Goal: Information Seeking & Learning: Learn about a topic

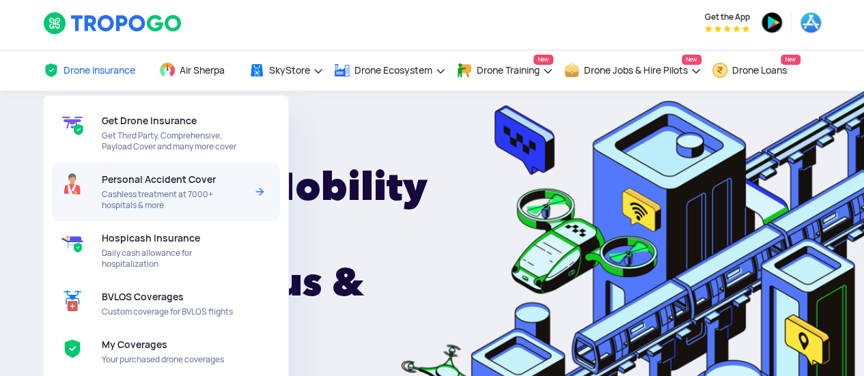
scroll to position [68, 0]
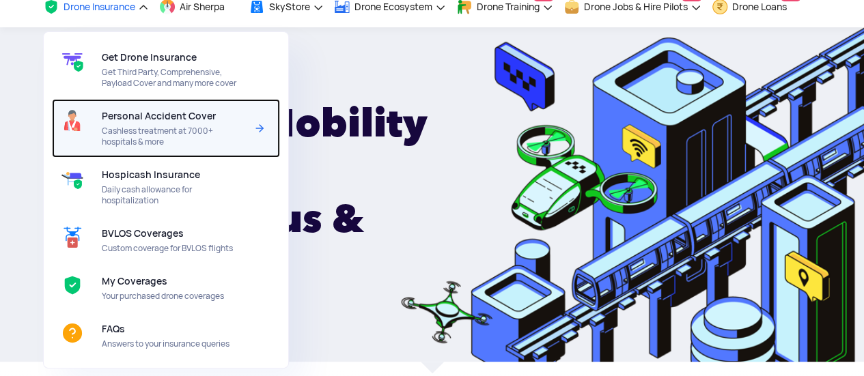
click at [157, 126] on span "Cashless treatment at 7000+ hospitals & more" at bounding box center [174, 137] width 144 height 22
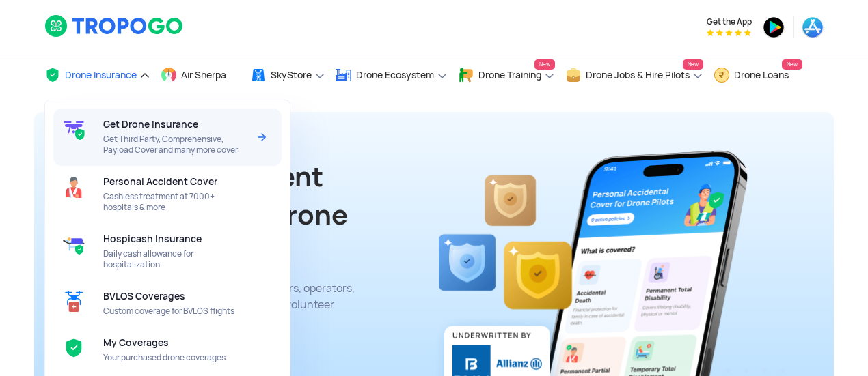
click at [149, 128] on span "Get Drone Insurance" at bounding box center [150, 124] width 95 height 11
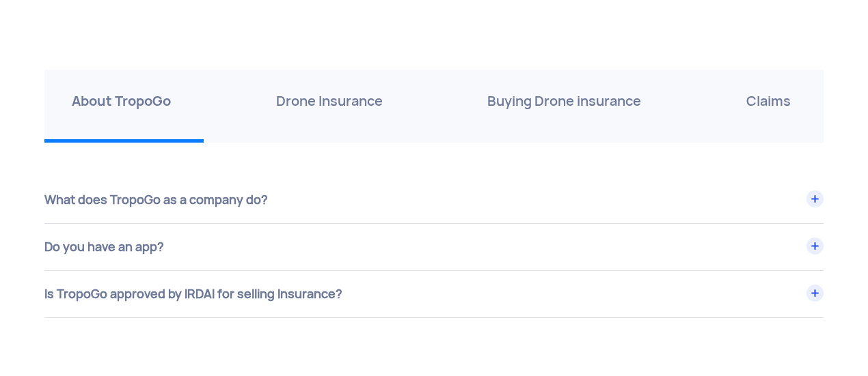
scroll to position [4782, 0]
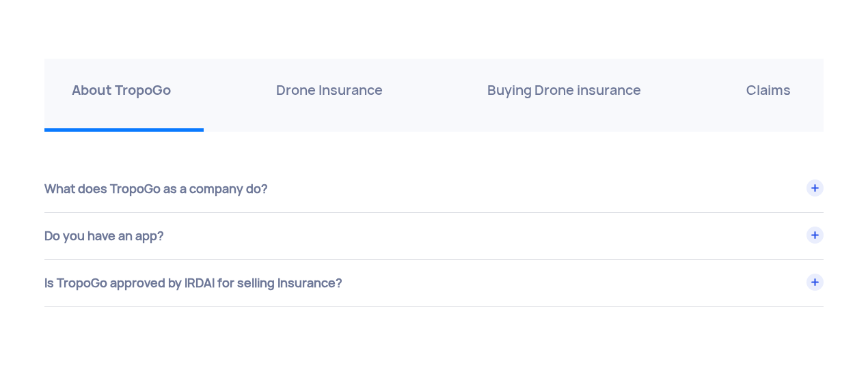
click at [281, 277] on div "Is TropoGo approved by IRDAI for selling Insurance?" at bounding box center [433, 283] width 779 height 46
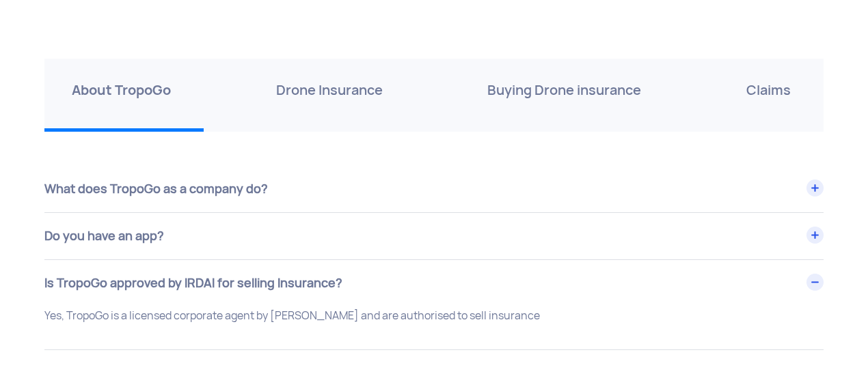
click at [273, 226] on div "Do you have an app?" at bounding box center [433, 236] width 779 height 46
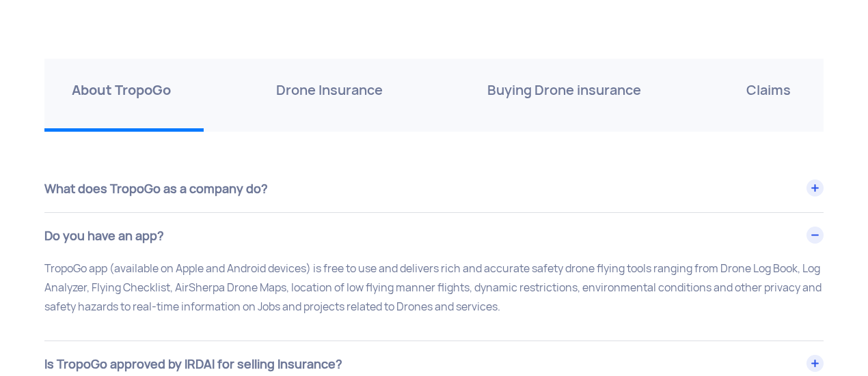
click at [266, 196] on div "What does TropoGo as a company do?" at bounding box center [433, 189] width 779 height 46
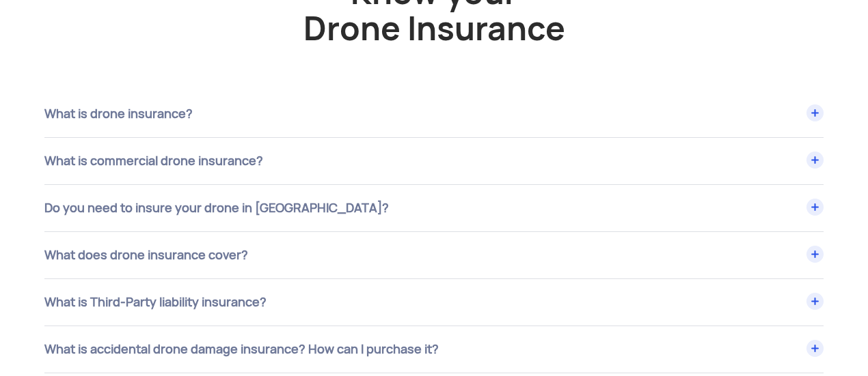
scroll to position [5328, 0]
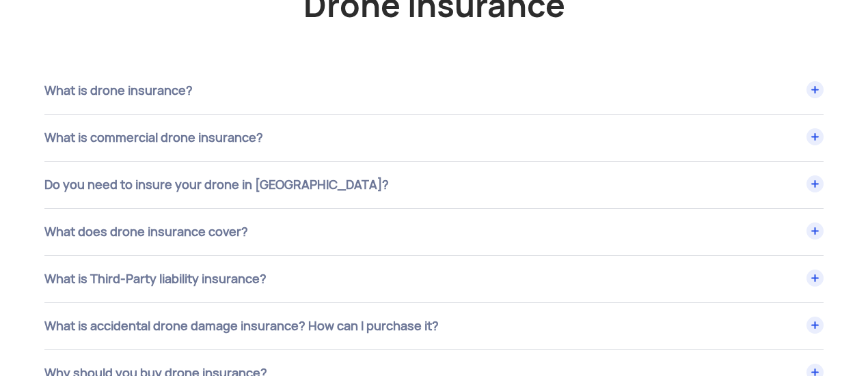
click at [363, 114] on div "Do you need to insure your drone in India?" at bounding box center [433, 91] width 779 height 46
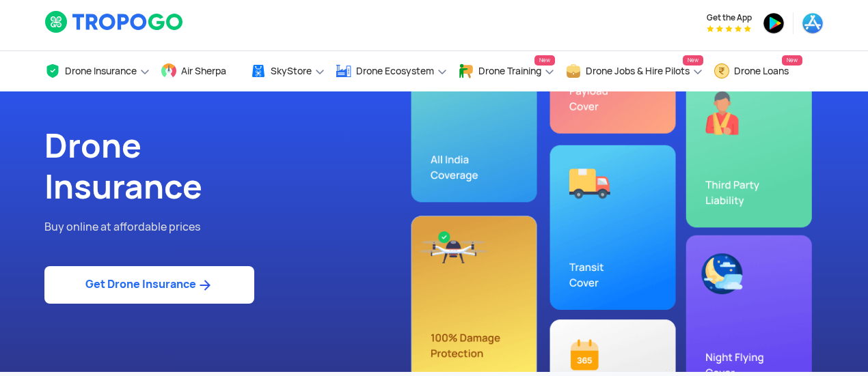
scroll to position [0, 0]
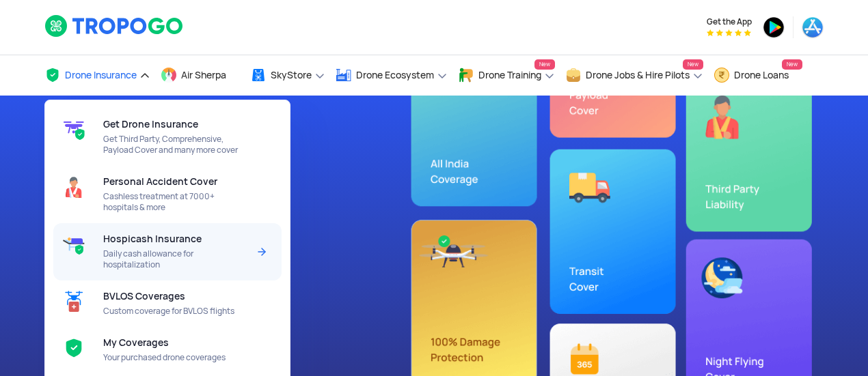
click at [133, 245] on span "Hospicash Insurance" at bounding box center [152, 239] width 98 height 11
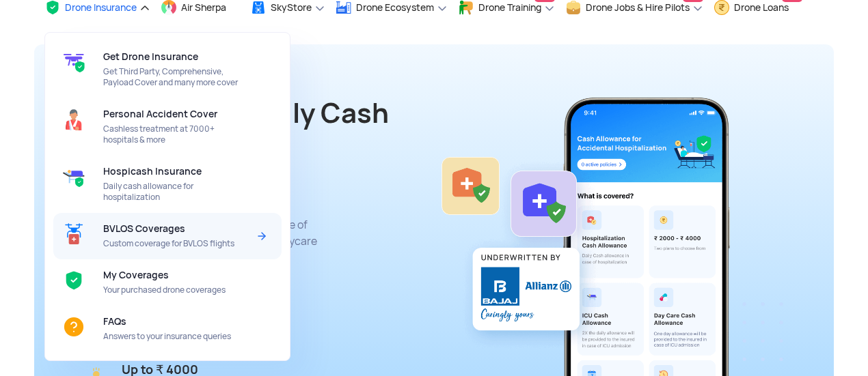
scroll to position [68, 0]
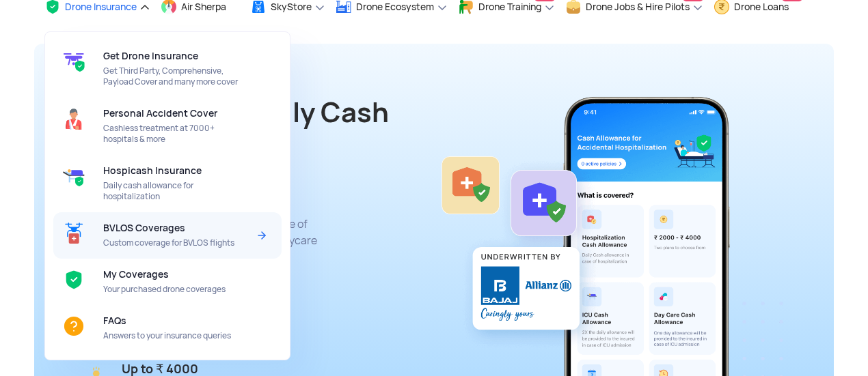
click at [140, 238] on span "Custom coverage for BVLOS flights" at bounding box center [175, 243] width 144 height 11
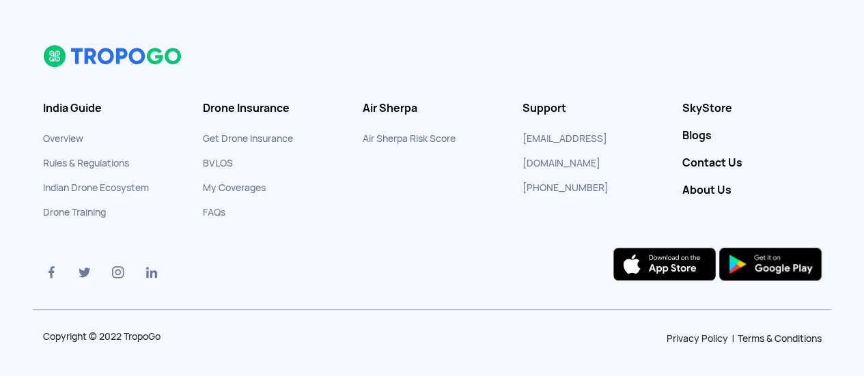
scroll to position [2968, 0]
